Goal: Information Seeking & Learning: Learn about a topic

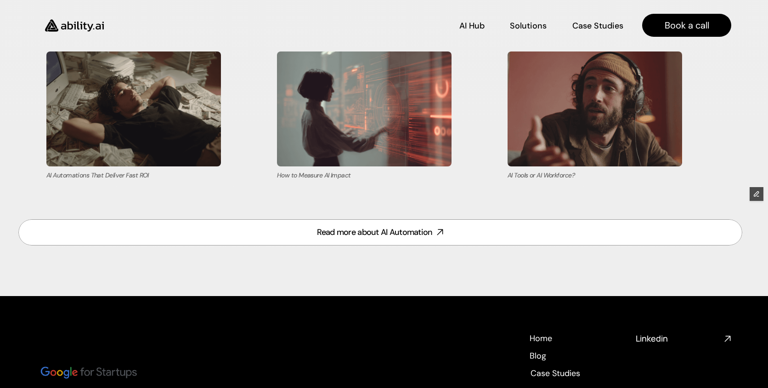
scroll to position [3897, 0]
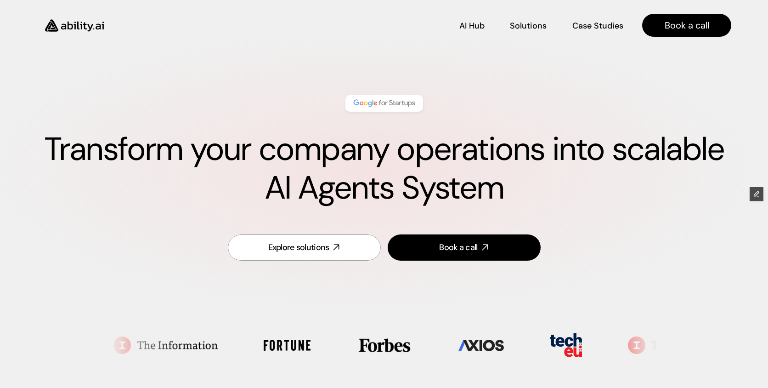
scroll to position [3897, 0]
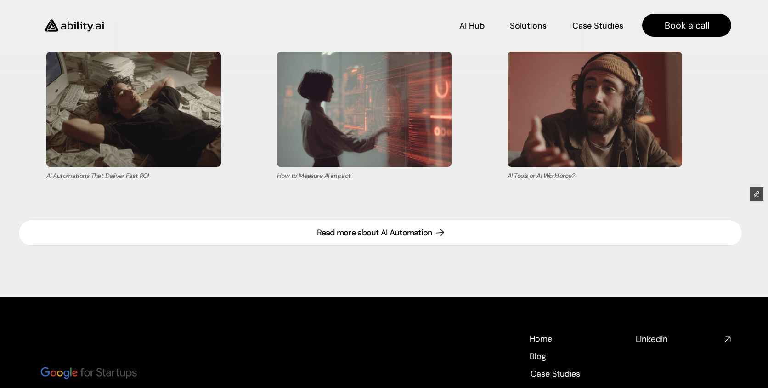
click at [337, 233] on div "Read more about AI Automation" at bounding box center [374, 232] width 115 height 11
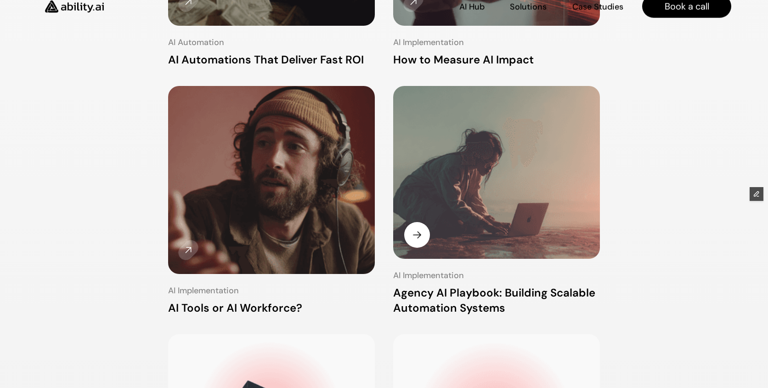
scroll to position [334, 0]
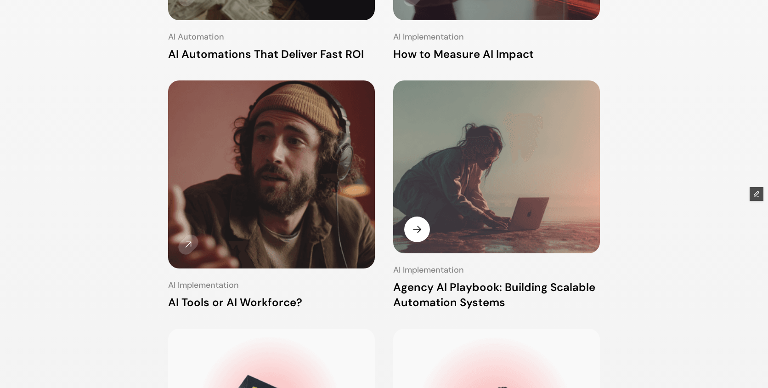
click at [467, 174] on img at bounding box center [496, 167] width 219 height 183
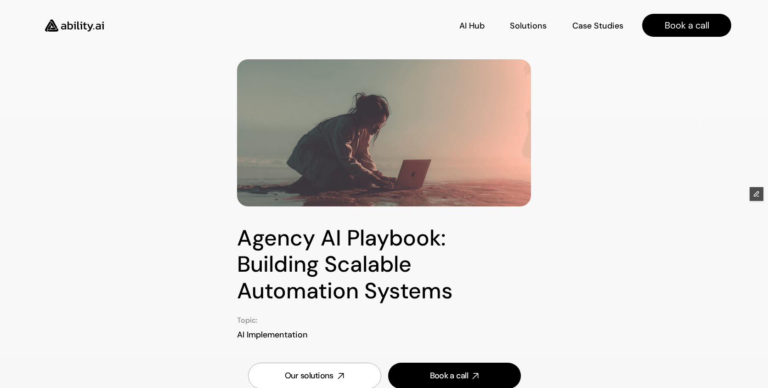
click at [73, 26] on img at bounding box center [74, 25] width 75 height 29
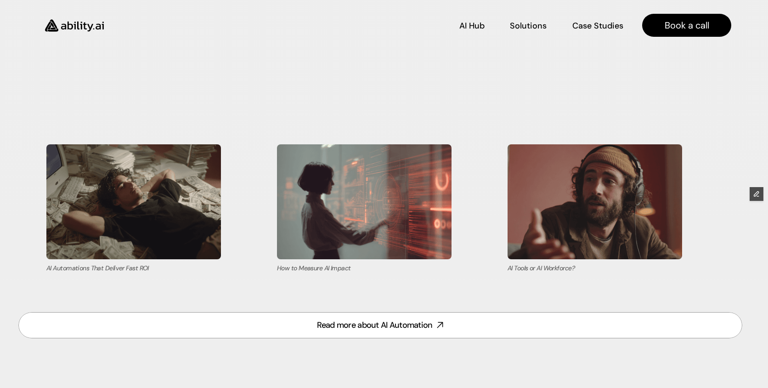
scroll to position [3805, 0]
